Goal: Check status

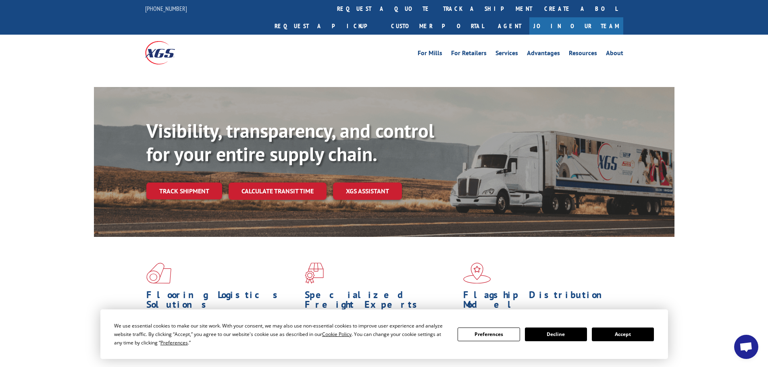
click at [625, 336] on button "Accept" at bounding box center [622, 335] width 62 height 14
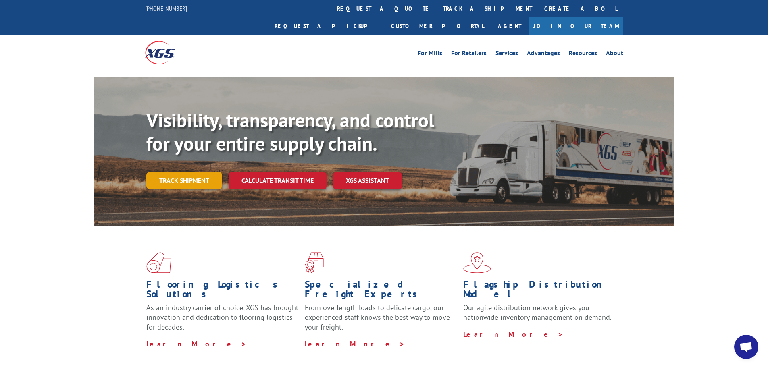
click at [183, 172] on link "Track shipment" at bounding box center [184, 180] width 76 height 17
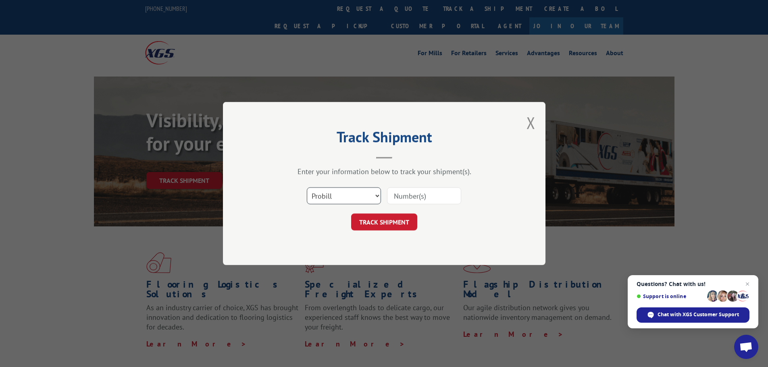
click at [325, 195] on select "Select category... Probill BOL PO" at bounding box center [344, 195] width 74 height 17
select select "bol"
click at [307, 187] on select "Select category... Probill BOL PO" at bounding box center [344, 195] width 74 height 17
click at [403, 192] on input at bounding box center [424, 195] width 74 height 17
paste input "5562578"
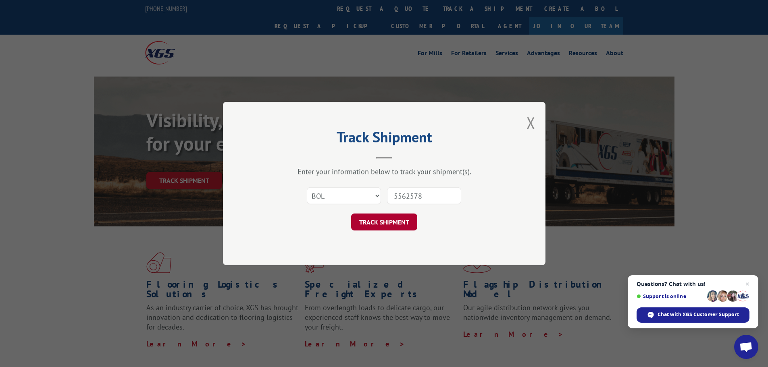
type input "5562578"
click at [391, 222] on button "TRACK SHIPMENT" at bounding box center [384, 222] width 66 height 17
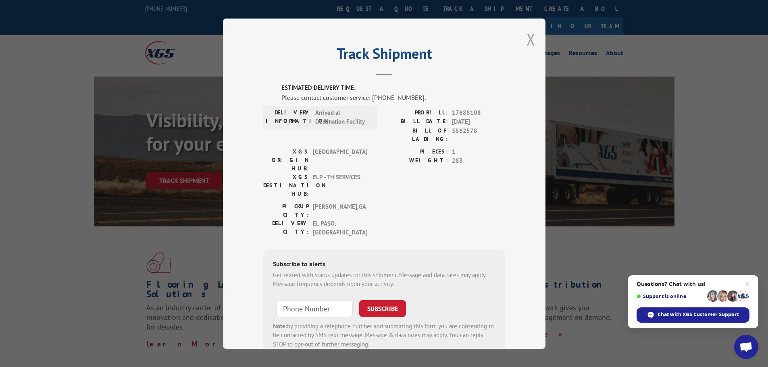
click at [526, 38] on button "Close modal" at bounding box center [530, 39] width 9 height 21
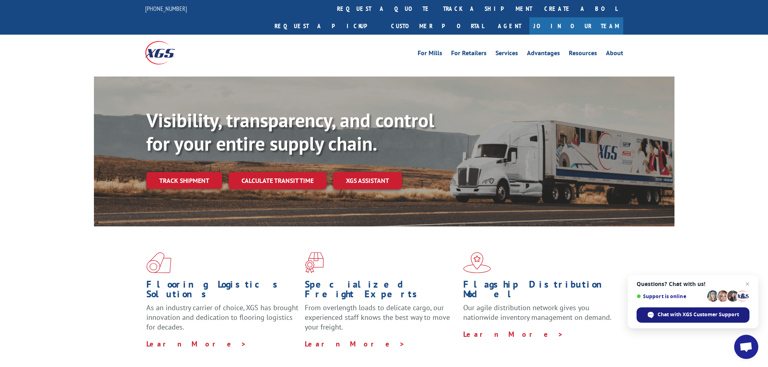
click at [713, 321] on div "Chat with XGS Customer Support" at bounding box center [692, 314] width 113 height 15
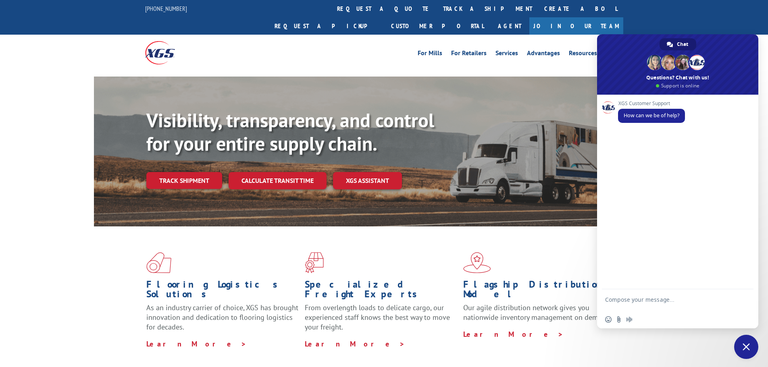
click at [660, 305] on textarea "Compose your message..." at bounding box center [668, 303] width 127 height 15
type textarea "T"
type textarea "I am trying to track BOL 5562578"
click at [741, 303] on span "Send" at bounding box center [744, 301] width 6 height 6
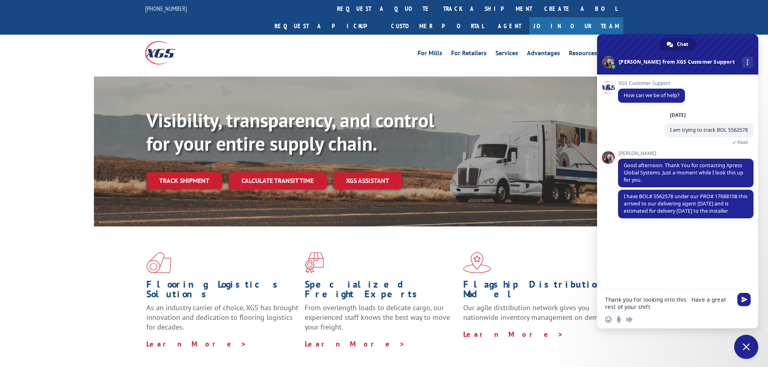
type textarea "Thank you for looking into this. Have a great rest of your shift."
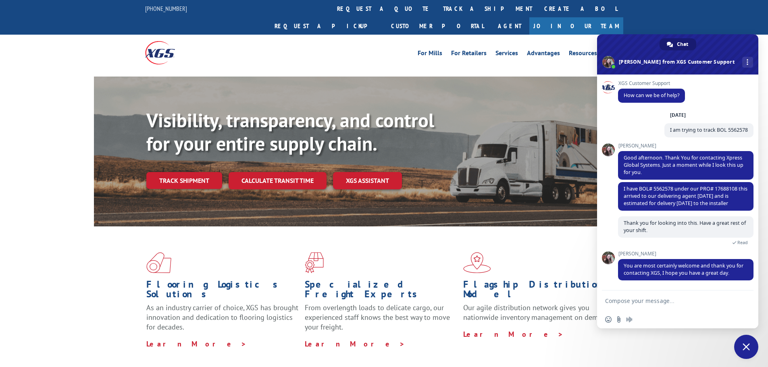
click at [749, 350] on span "Close chat" at bounding box center [745, 346] width 7 height 7
